Goal: Information Seeking & Learning: Understand process/instructions

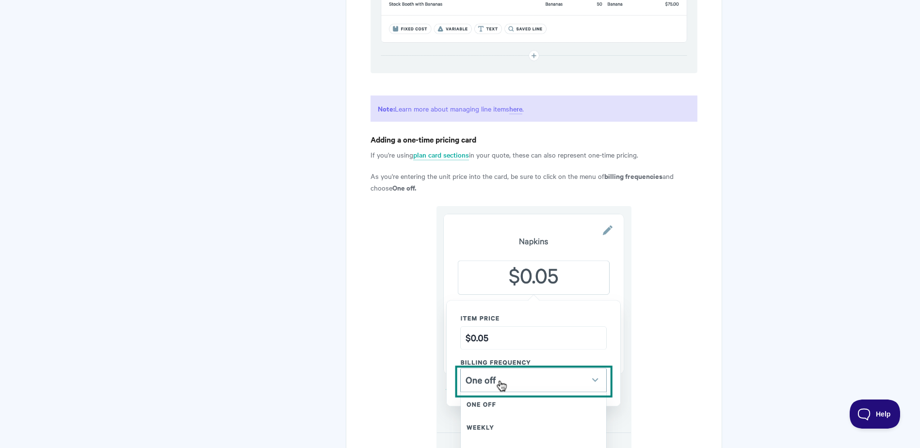
scroll to position [799, 0]
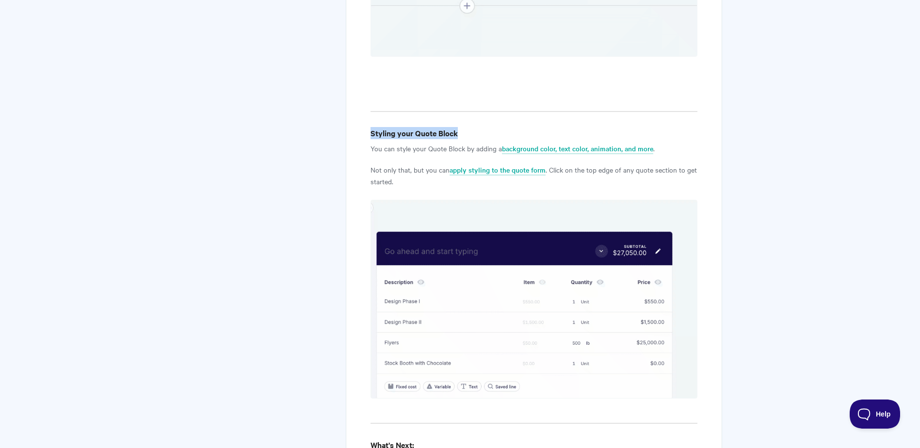
scroll to position [3243, 0]
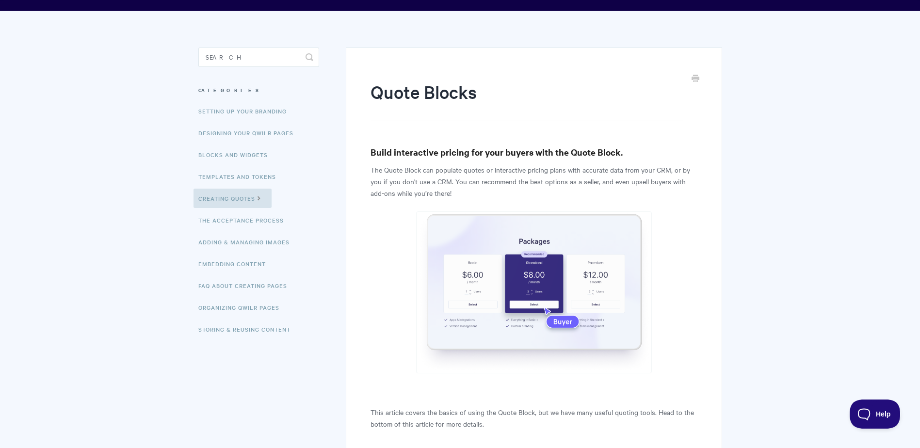
scroll to position [49, 0]
click at [251, 308] on link "Organizing Qwilr Pages" at bounding box center [240, 307] width 93 height 19
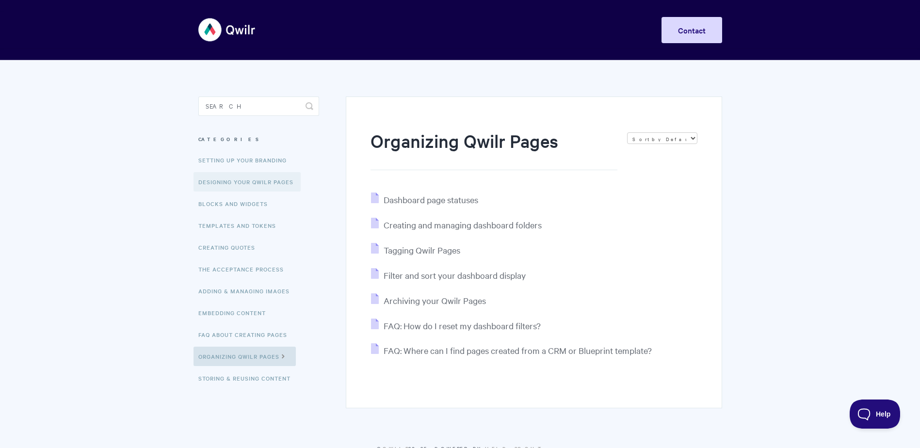
click at [235, 185] on link "Designing Your Qwilr Pages" at bounding box center [247, 181] width 107 height 19
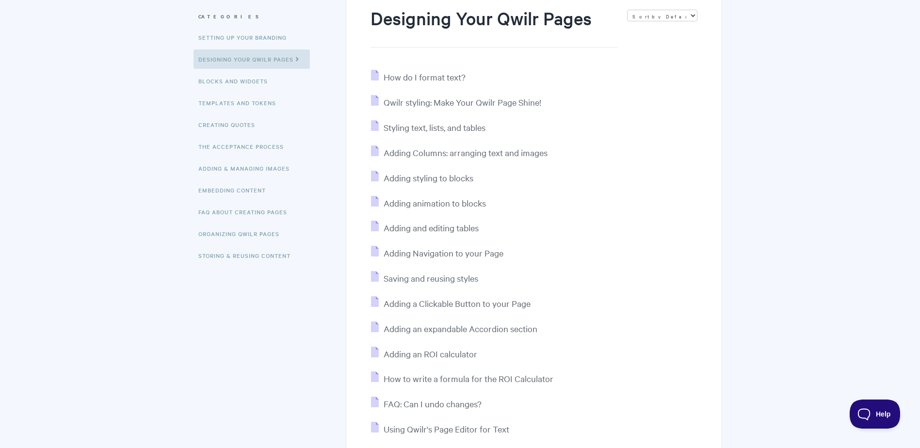
scroll to position [146, 0]
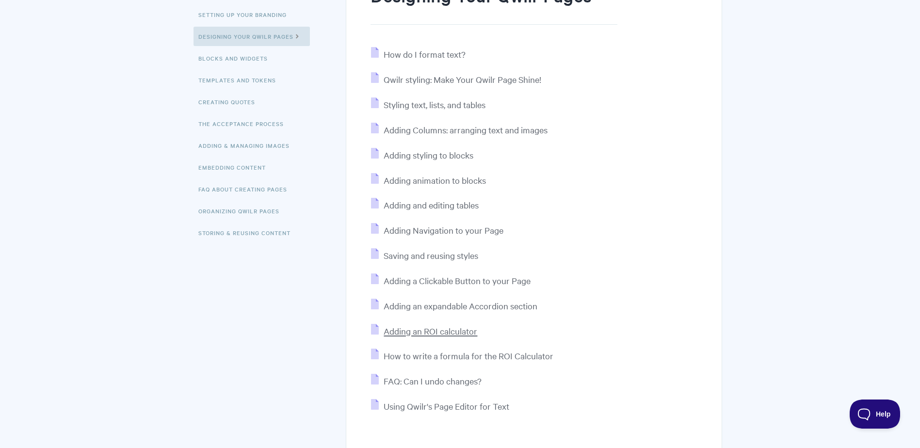
click at [464, 332] on span "Adding an ROI calculator" at bounding box center [431, 331] width 94 height 11
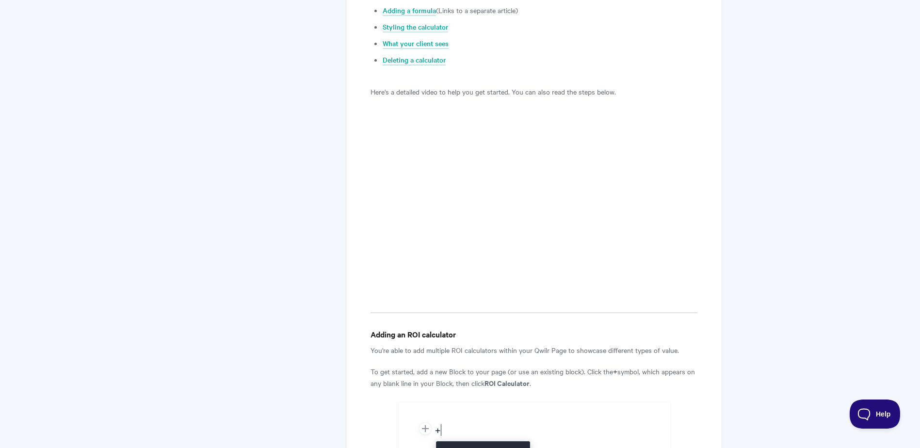
scroll to position [49, 0]
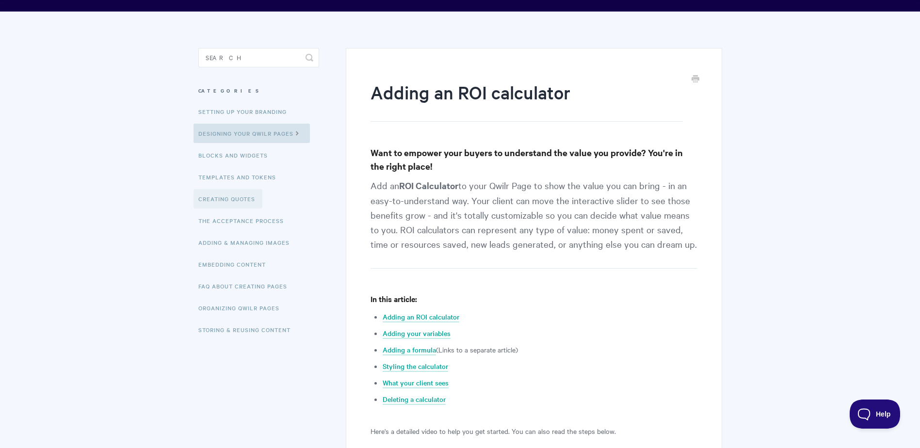
click at [234, 202] on link "Creating Quotes" at bounding box center [228, 198] width 69 height 19
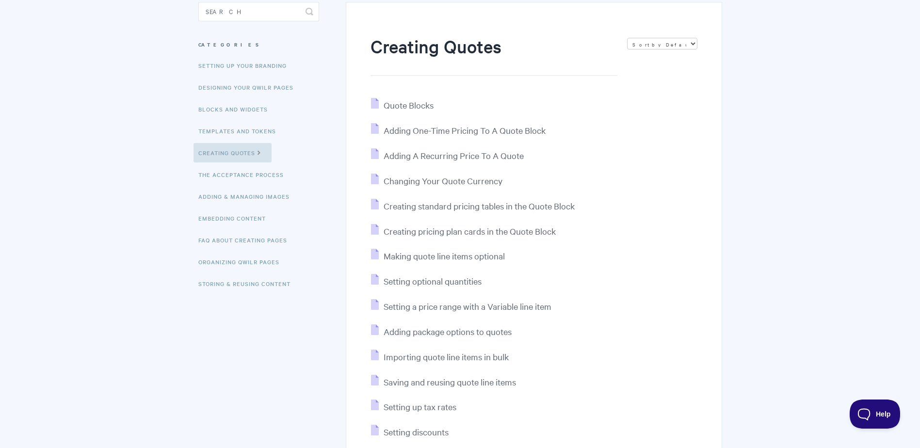
scroll to position [97, 0]
click at [476, 280] on span "Setting optional quantities" at bounding box center [433, 278] width 98 height 11
